Goal: Obtain resource: Download file/media

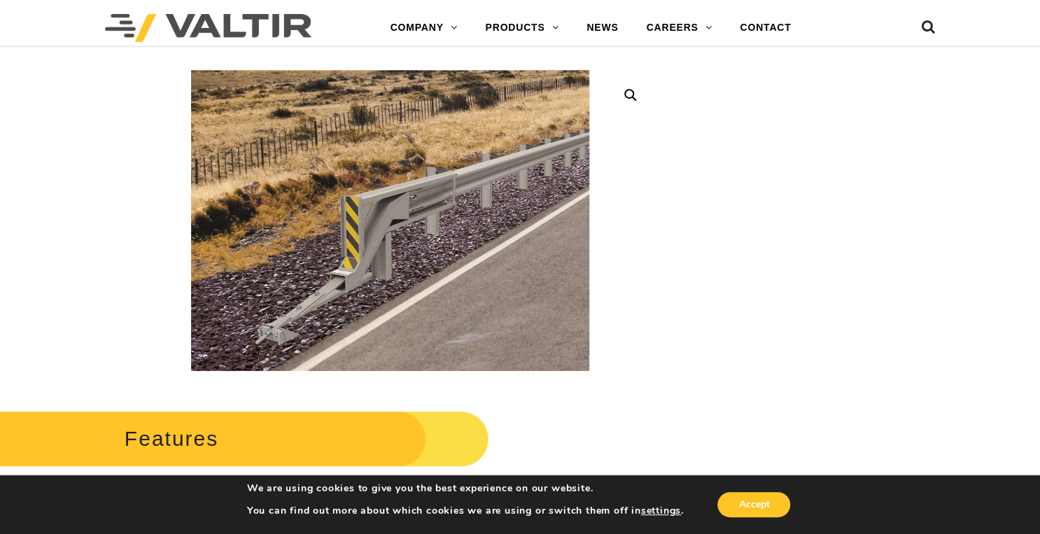
scroll to position [504, 0]
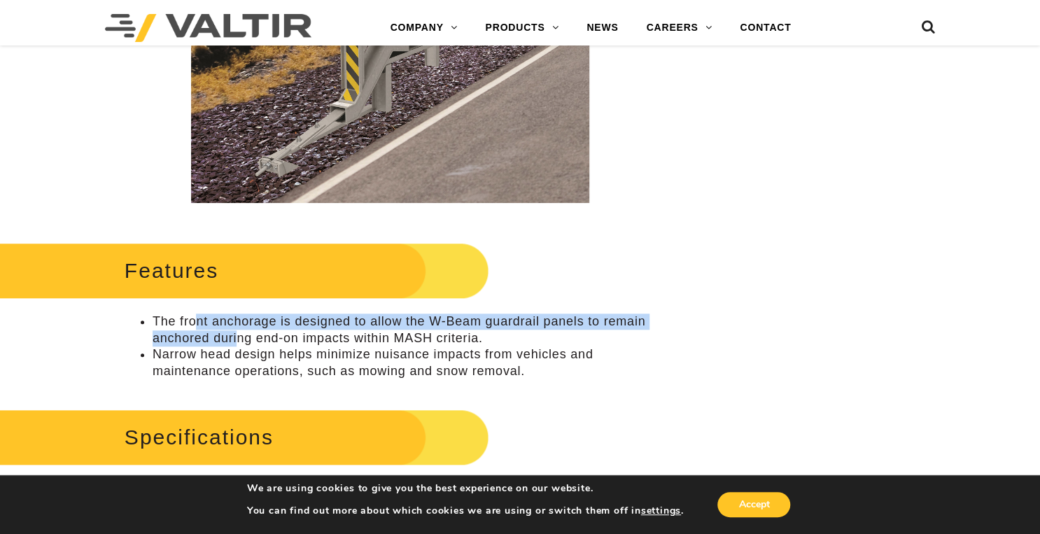
drag, startPoint x: 240, startPoint y: 339, endPoint x: 193, endPoint y: 327, distance: 48.4
click at [193, 327] on li "The front anchorage is designed to allow the W-Beam guardrail panels to remain …" at bounding box center [404, 329] width 503 height 33
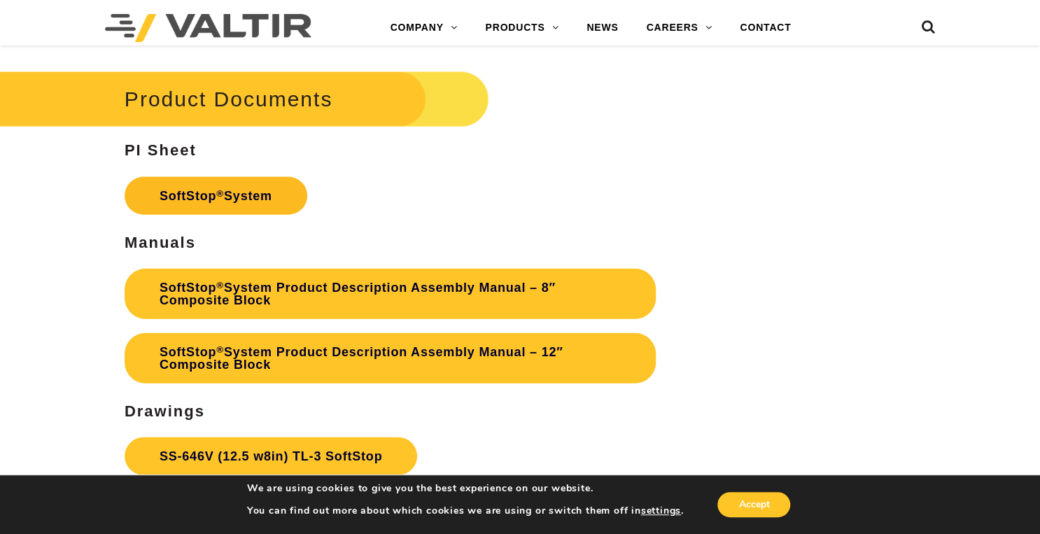
scroll to position [4142, 0]
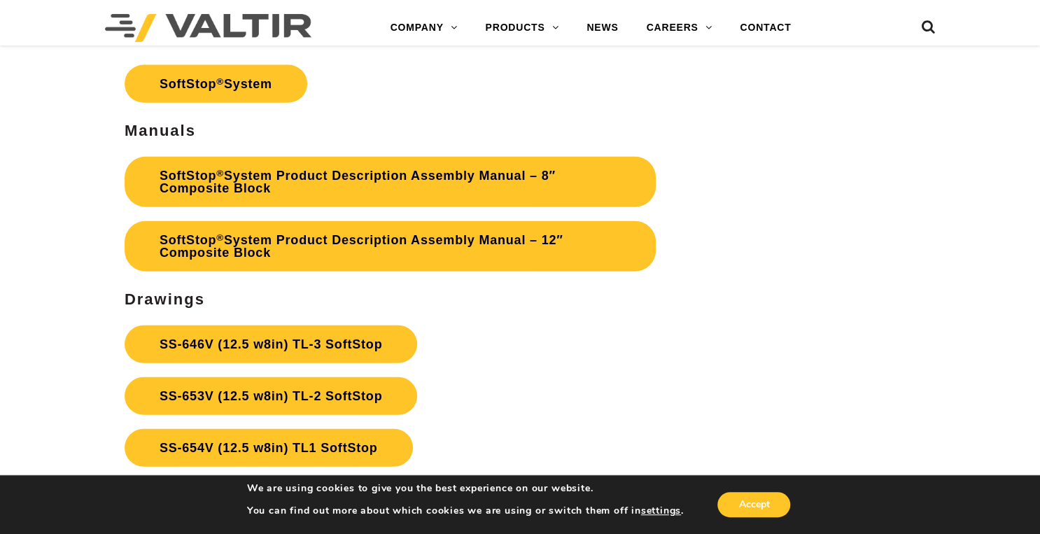
click at [561, 134] on h3 "Manuals" at bounding box center [390, 130] width 531 height 17
click at [291, 408] on link "SS-653V (12.5 w8in) TL-2 SoftStop" at bounding box center [271, 396] width 292 height 38
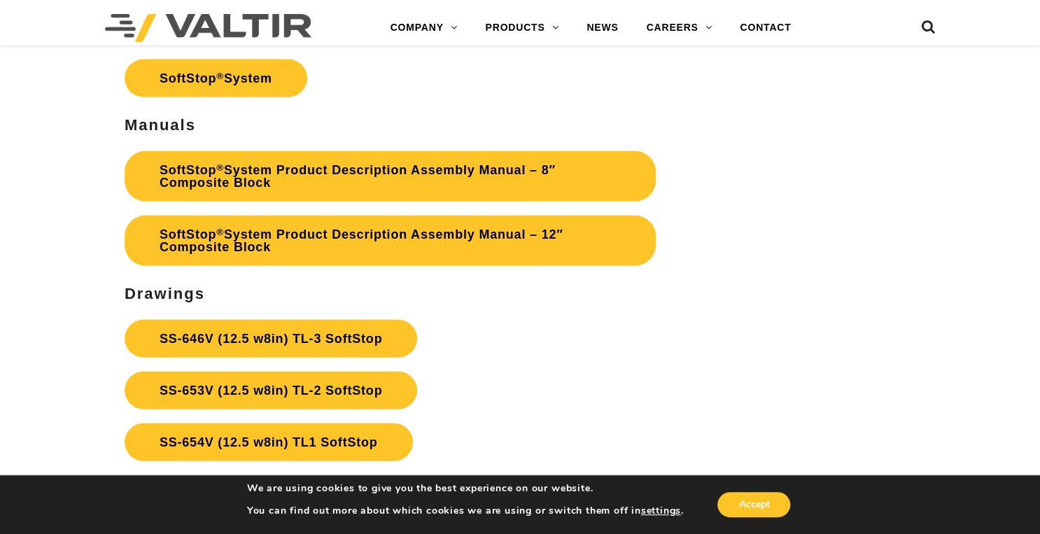
scroll to position [3974, 0]
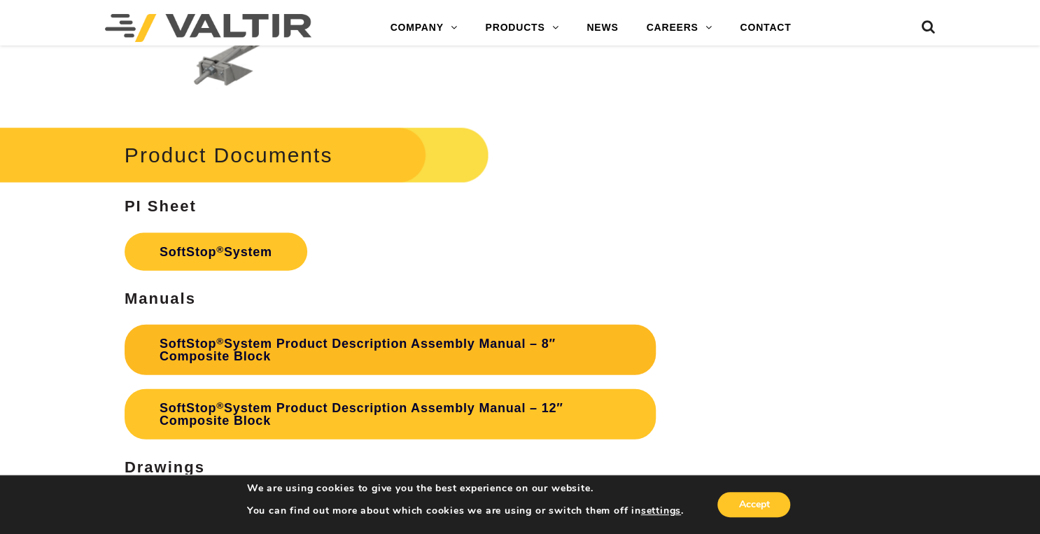
click at [521, 353] on link "SoftStop ® System Product Description Assembly Manual – 8″ Composite Block" at bounding box center [390, 350] width 531 height 50
